Goal: Task Accomplishment & Management: Complete application form

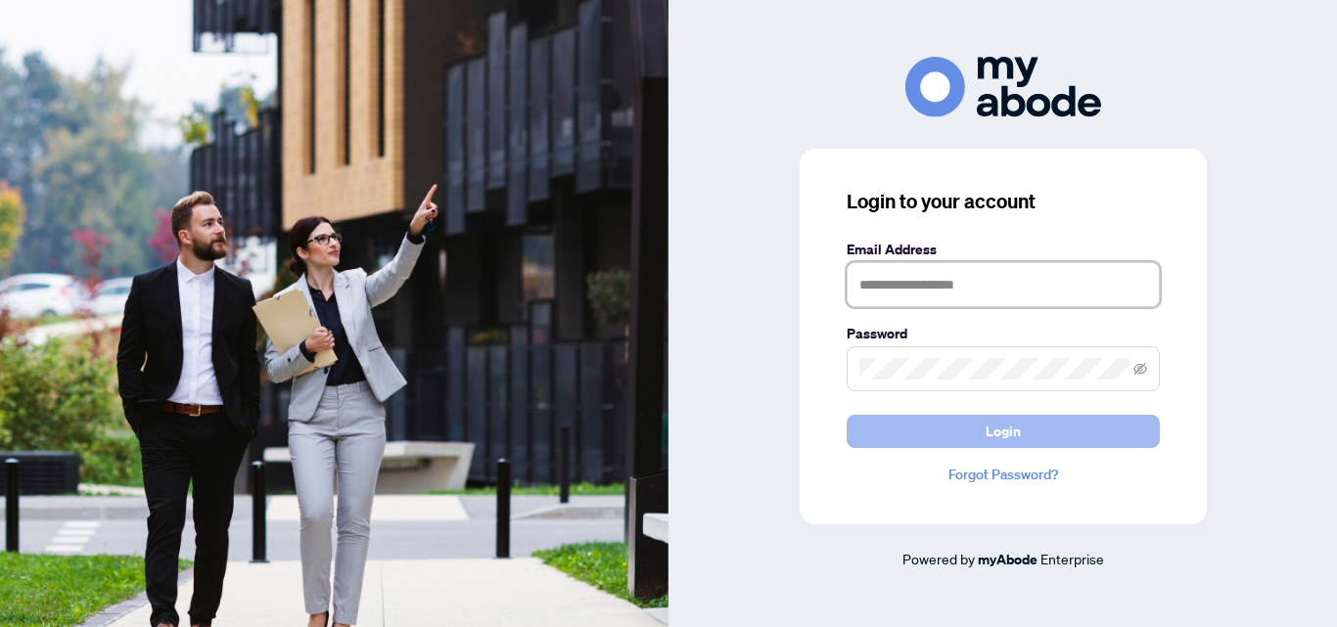
type input "**********"
click at [1016, 436] on span "Login" at bounding box center [1003, 431] width 35 height 31
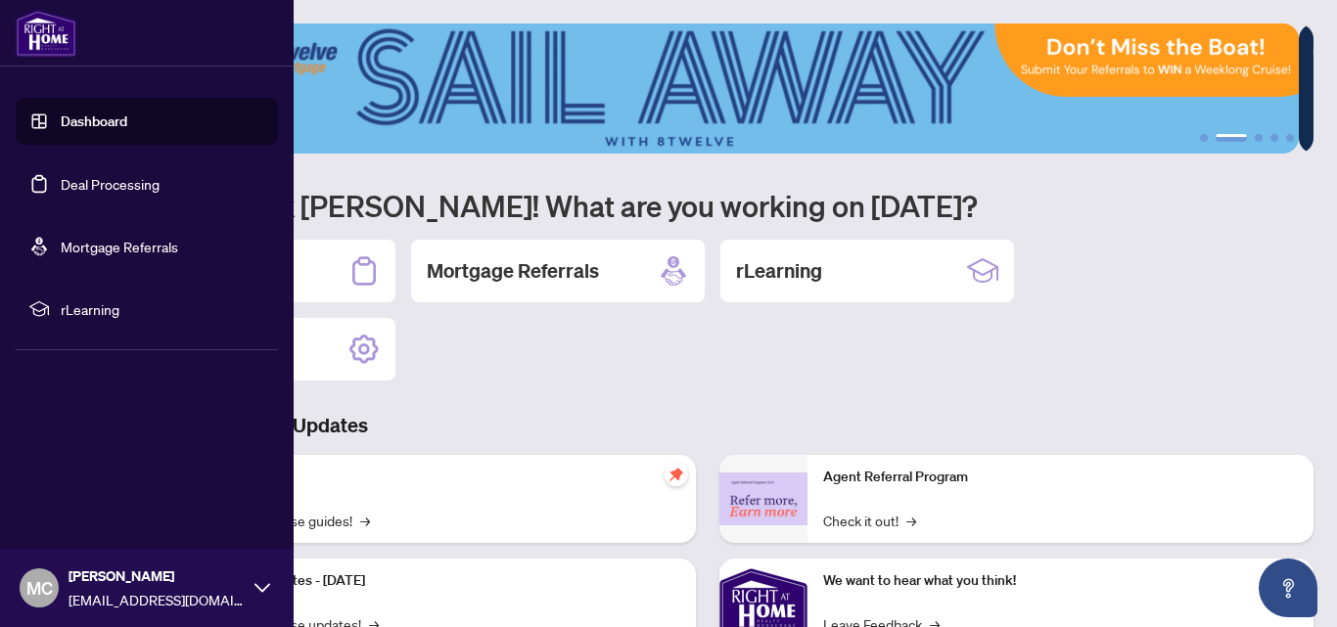
click at [84, 190] on link "Deal Processing" at bounding box center [110, 184] width 99 height 18
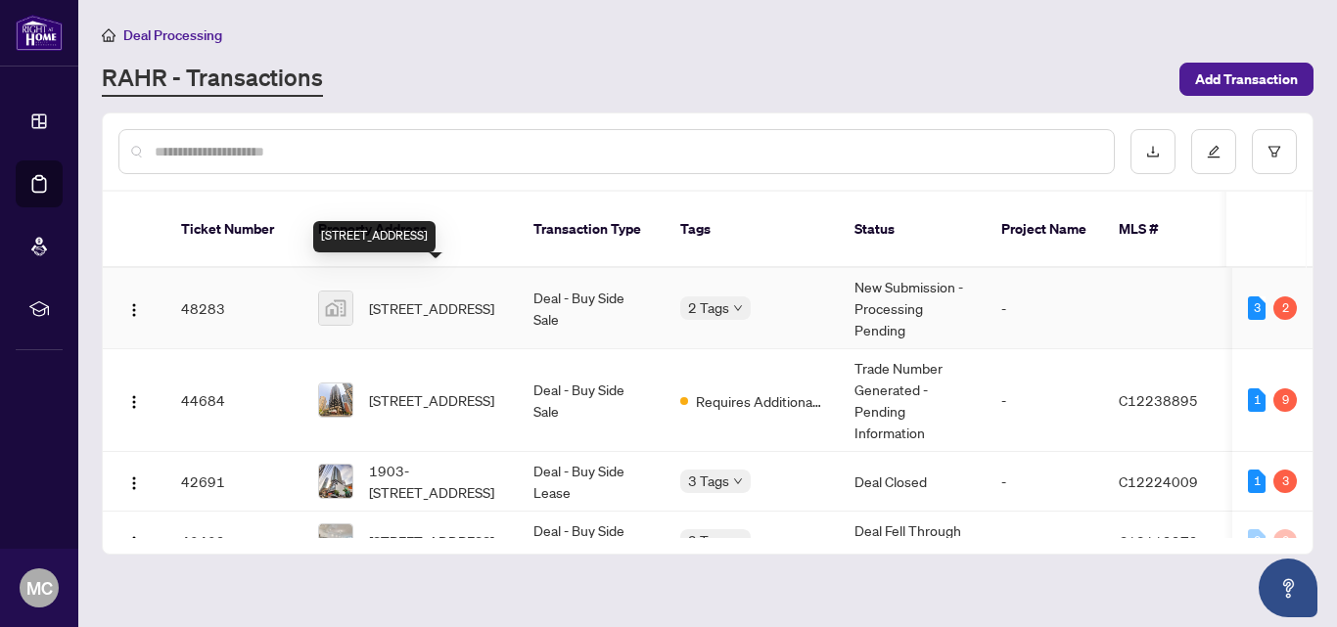
click at [406, 298] on span "[STREET_ADDRESS]" at bounding box center [431, 309] width 125 height 22
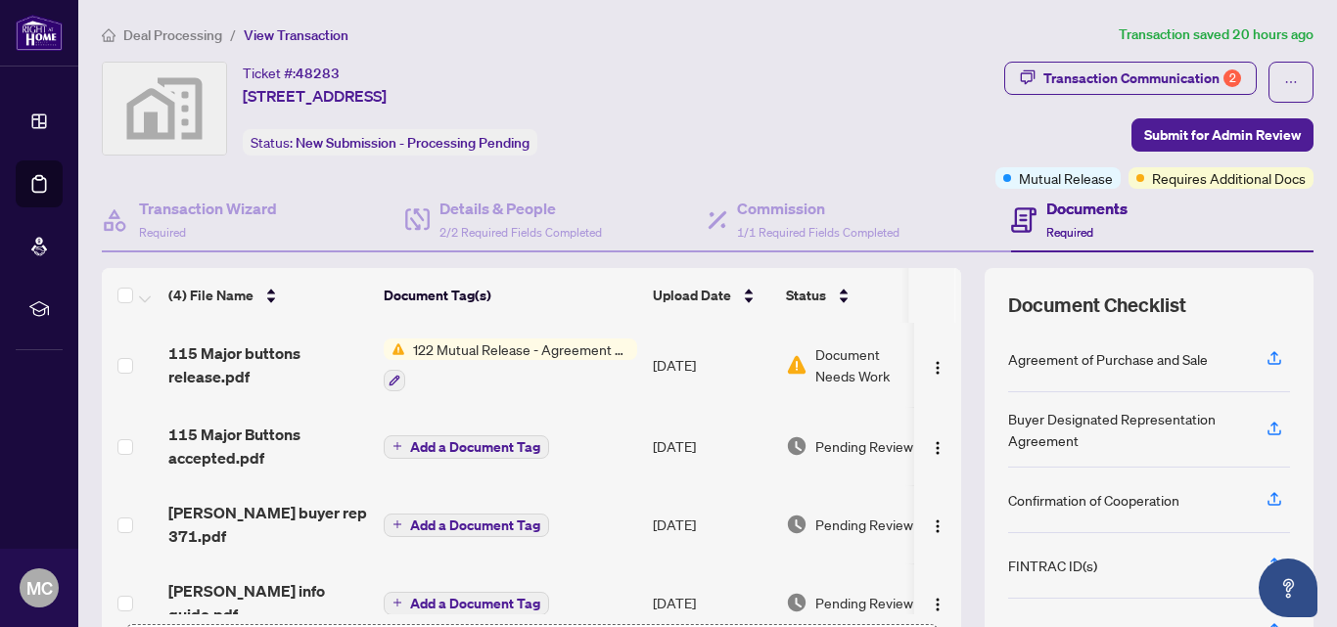
click at [556, 351] on span "122 Mutual Release - Agreement of Purchase and Sale" at bounding box center [521, 350] width 232 height 22
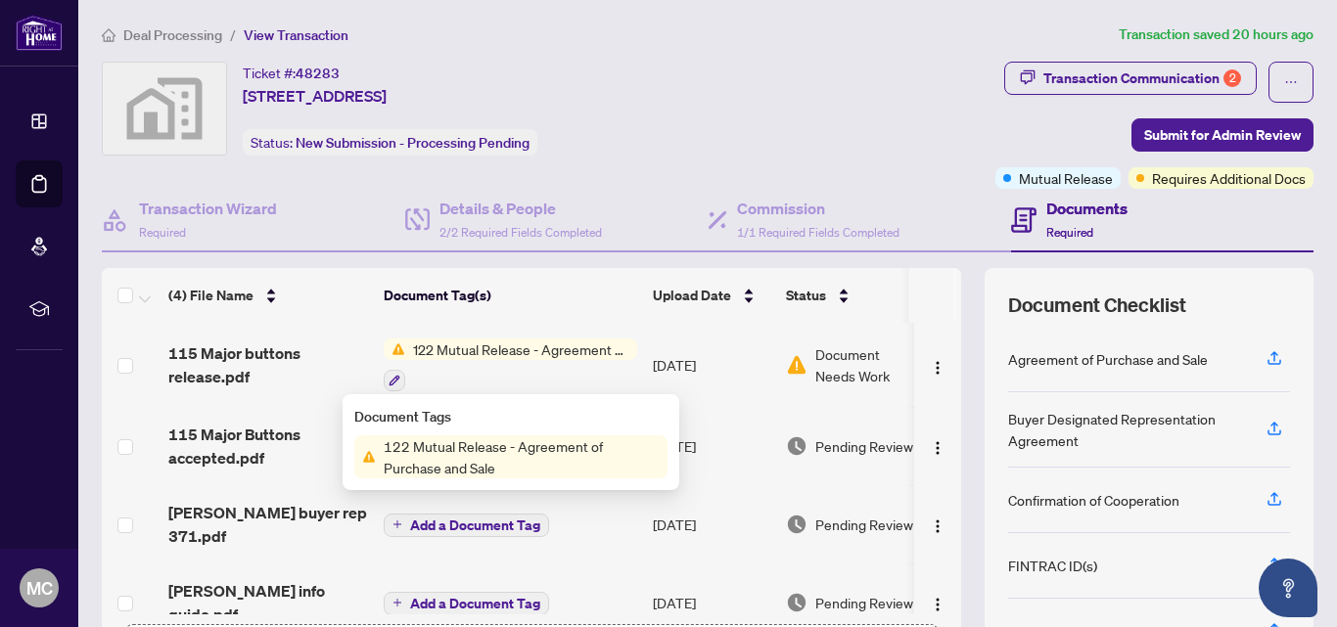
click at [856, 363] on span "Document Needs Work" at bounding box center [866, 365] width 102 height 43
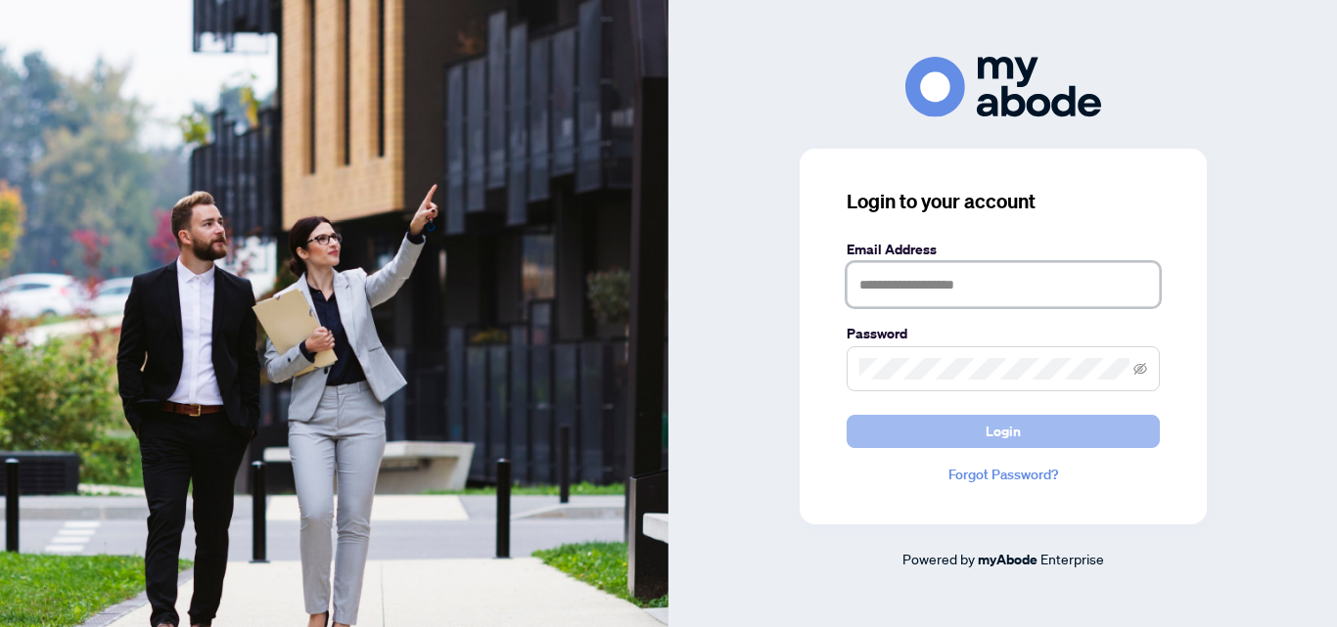
type input "**********"
click at [1033, 430] on button "Login" at bounding box center [1003, 431] width 313 height 33
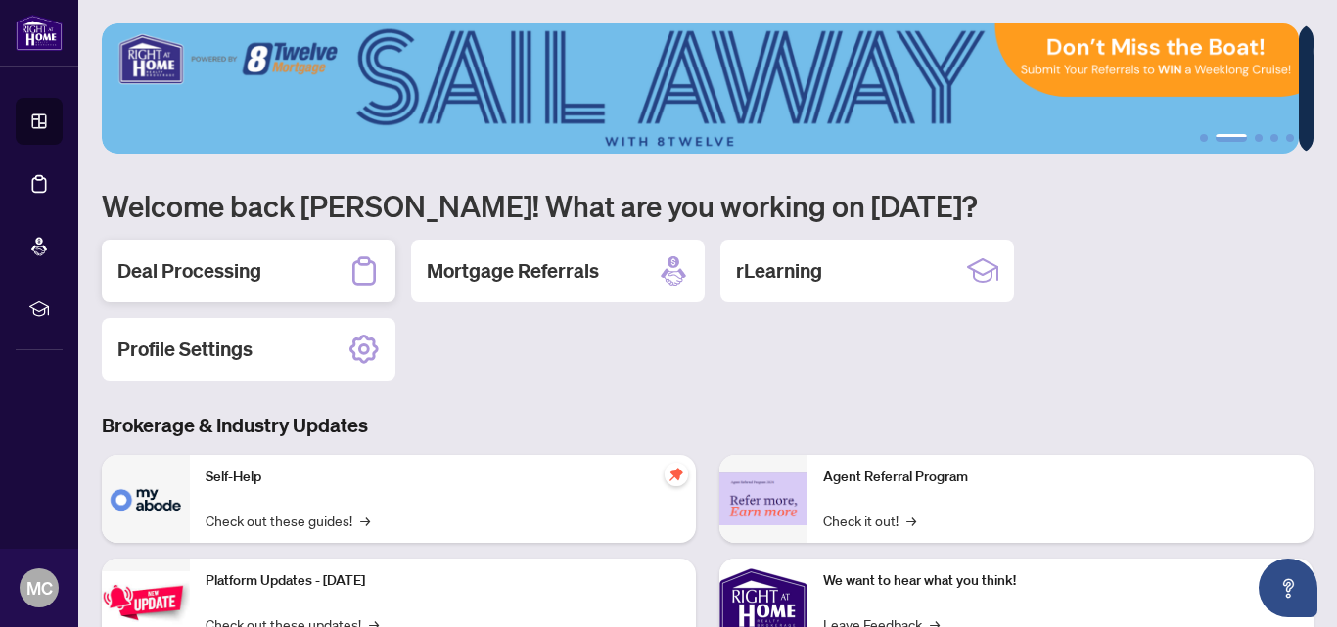
click at [186, 279] on h2 "Deal Processing" at bounding box center [189, 270] width 144 height 27
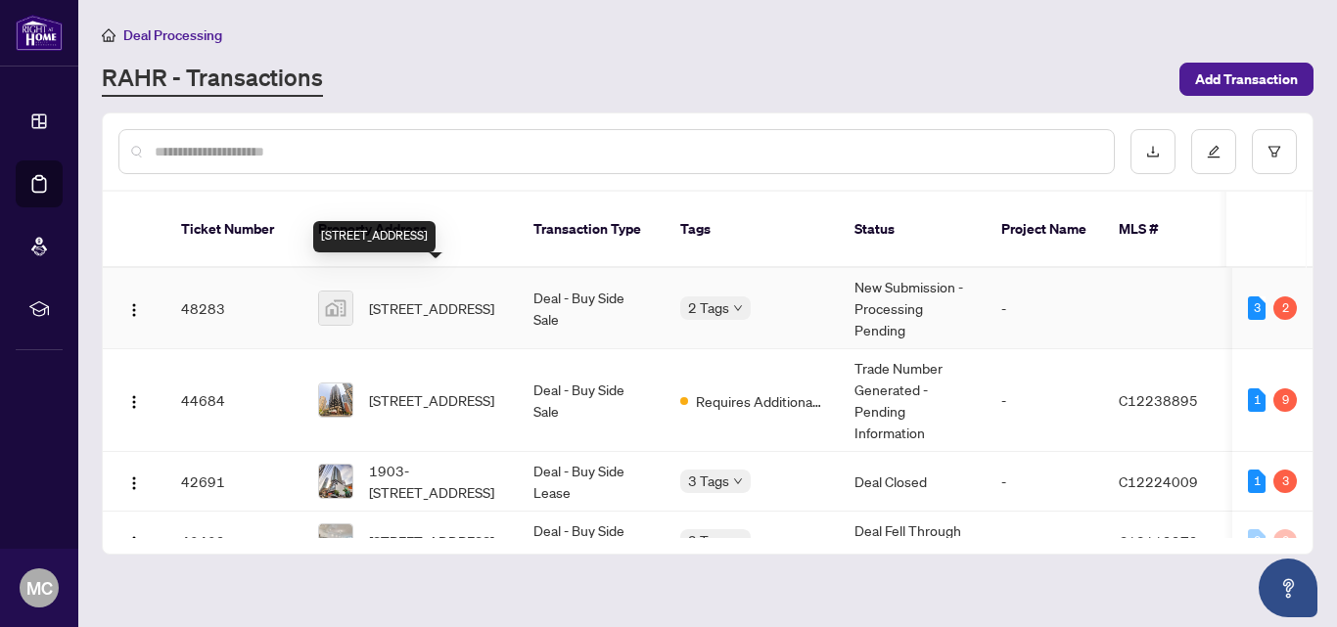
click at [445, 298] on span "115 Major Buttons Drive, Markham, ON, Canada" at bounding box center [431, 309] width 125 height 22
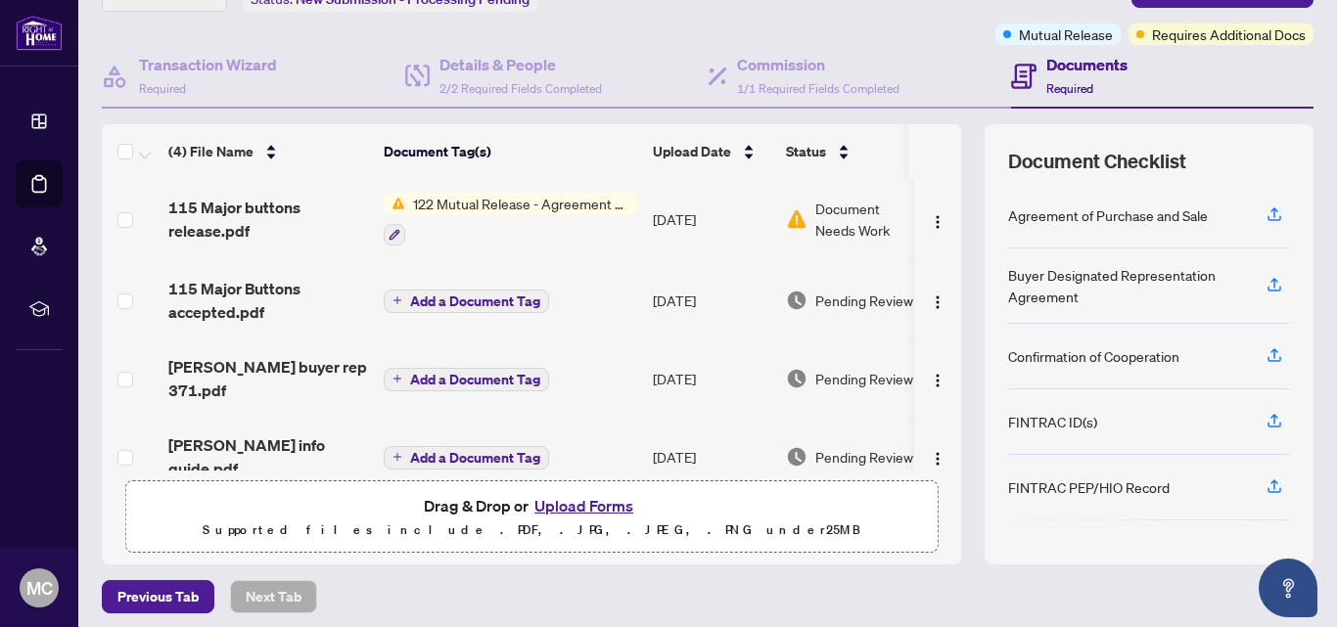
scroll to position [221, 0]
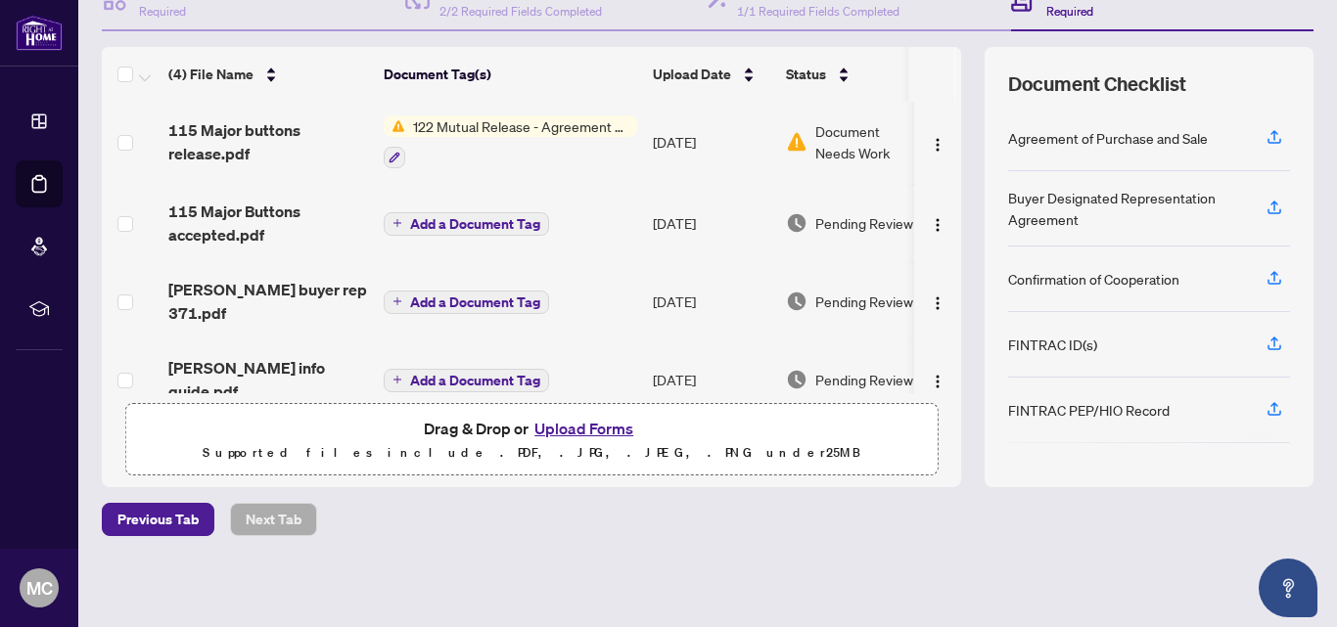
click at [564, 428] on button "Upload Forms" at bounding box center [583, 428] width 111 height 25
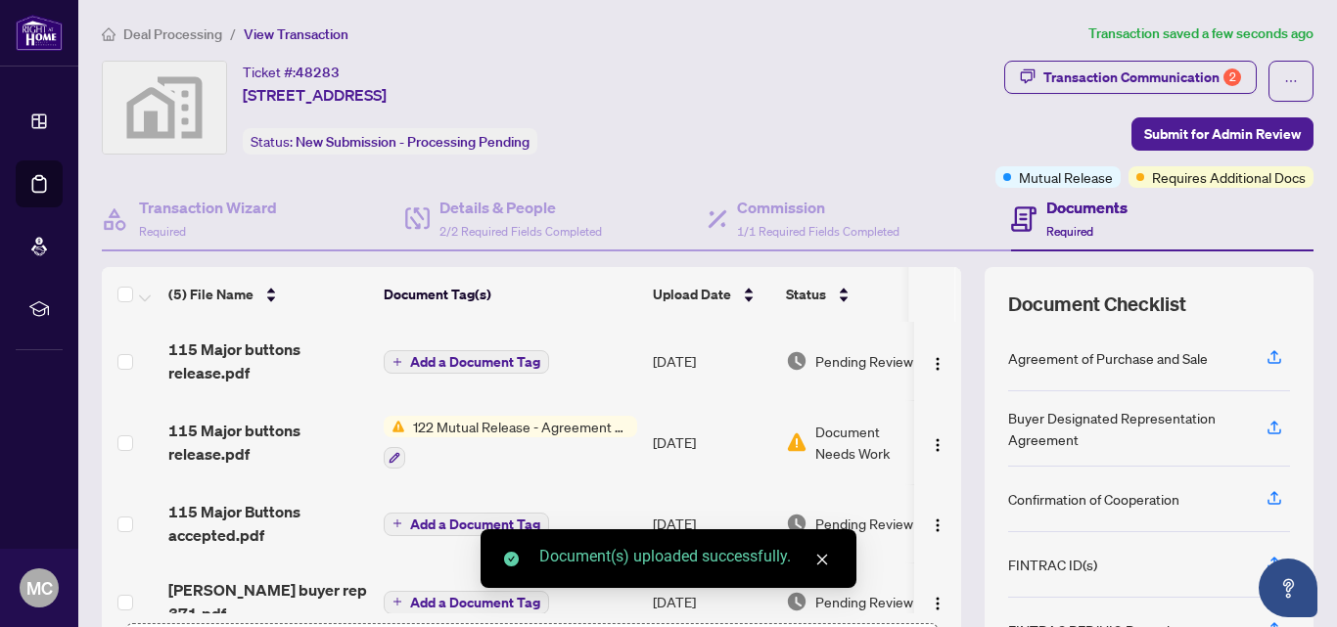
scroll to position [0, 0]
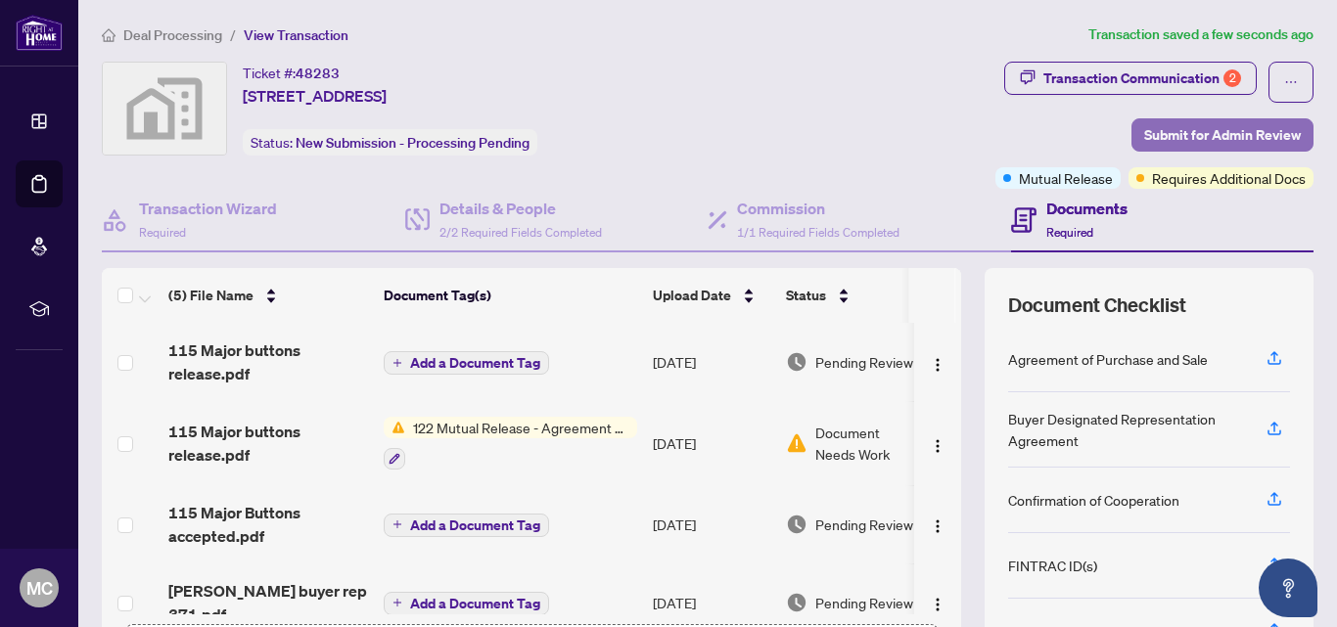
click at [1155, 131] on span "Submit for Admin Review" at bounding box center [1222, 134] width 157 height 31
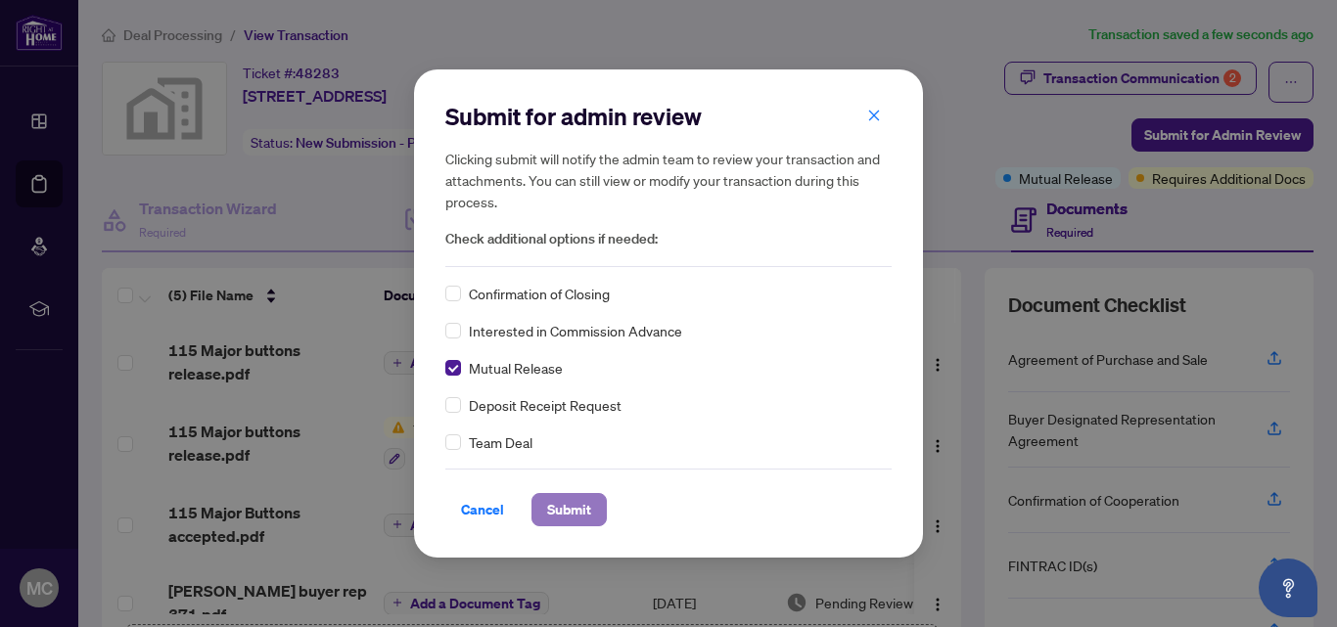
click at [573, 515] on span "Submit" at bounding box center [569, 509] width 44 height 31
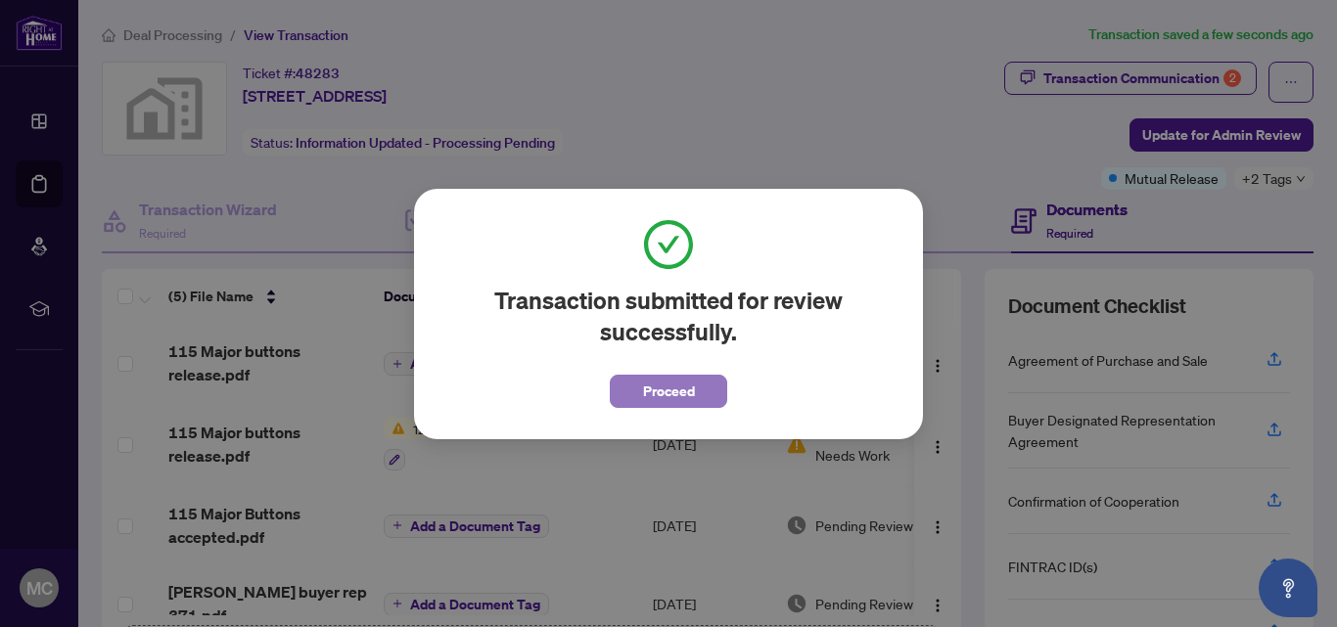
click at [691, 390] on span "Proceed" at bounding box center [669, 391] width 52 height 31
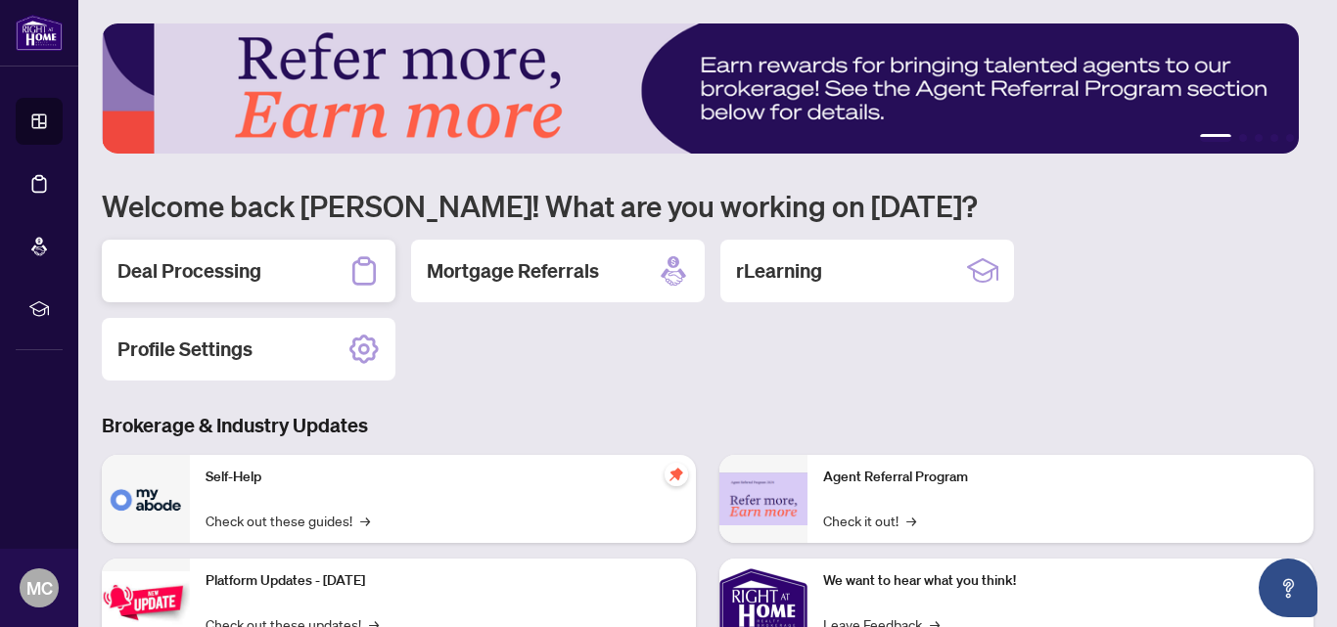
click at [218, 273] on h2 "Deal Processing" at bounding box center [189, 270] width 144 height 27
